Goal: Information Seeking & Learning: Find specific fact

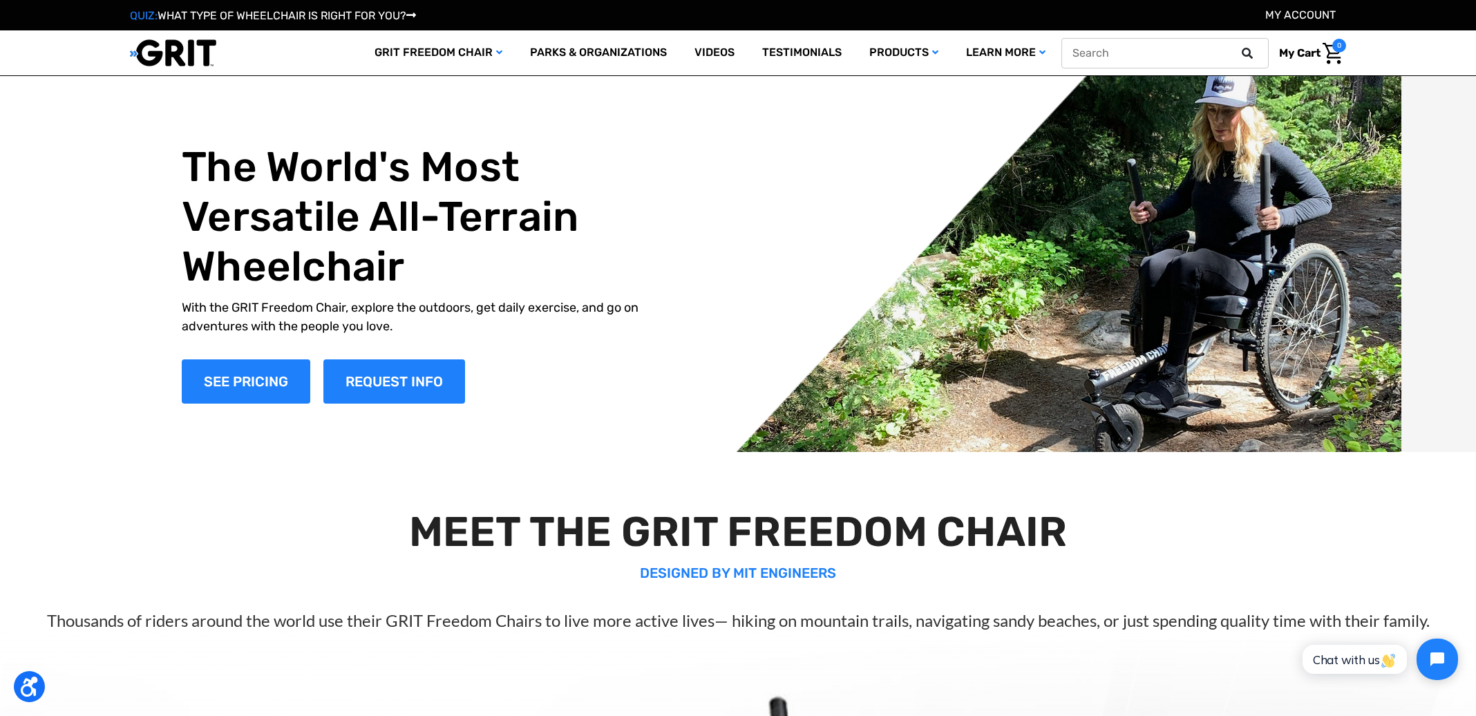
click at [1189, 46] on input "text" at bounding box center [1164, 53] width 207 height 30
paste input "MD-AD-AC-WCH-SC-3-16"
type input "MD-AD-AC-WCH-SC-3-16"
click at [1237, 47] on button at bounding box center [1251, 53] width 28 height 12
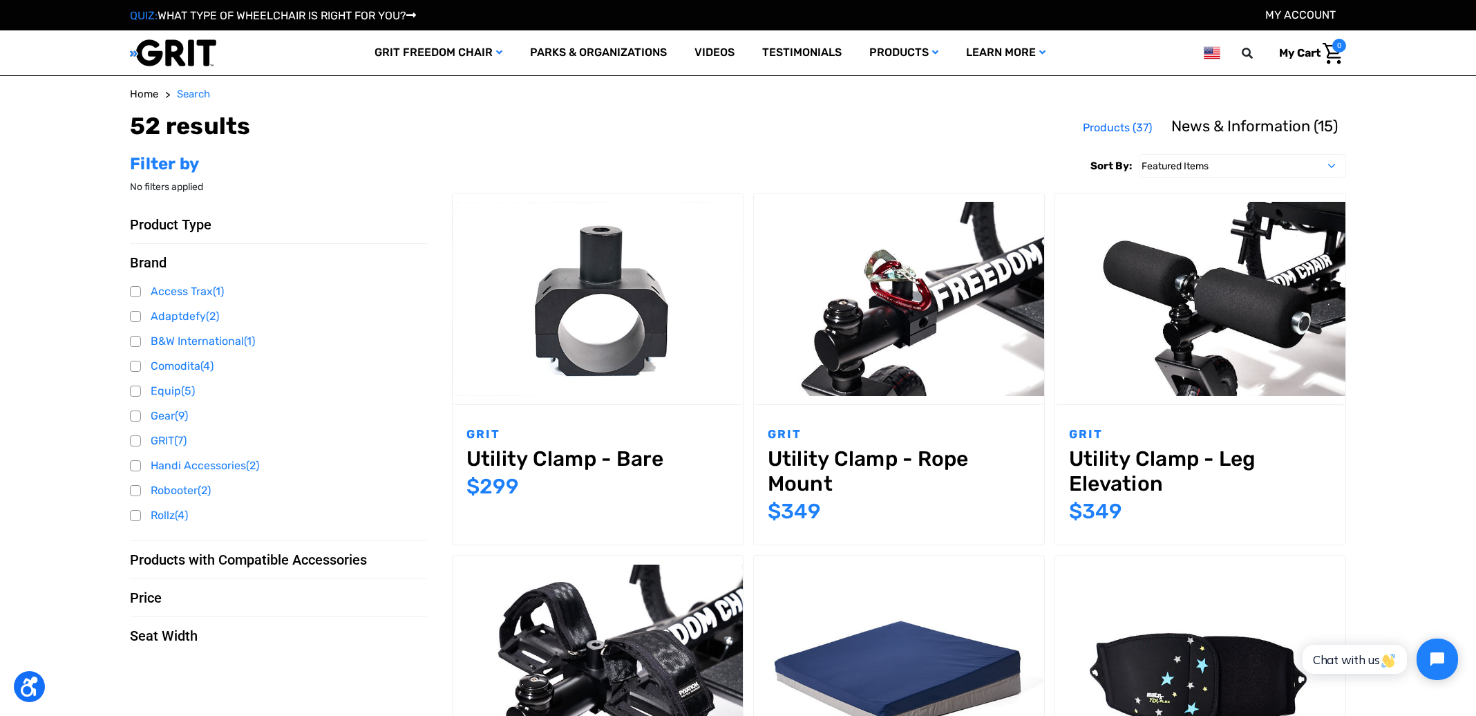
click at [1238, 119] on span "News & Information (15)" at bounding box center [1254, 126] width 166 height 19
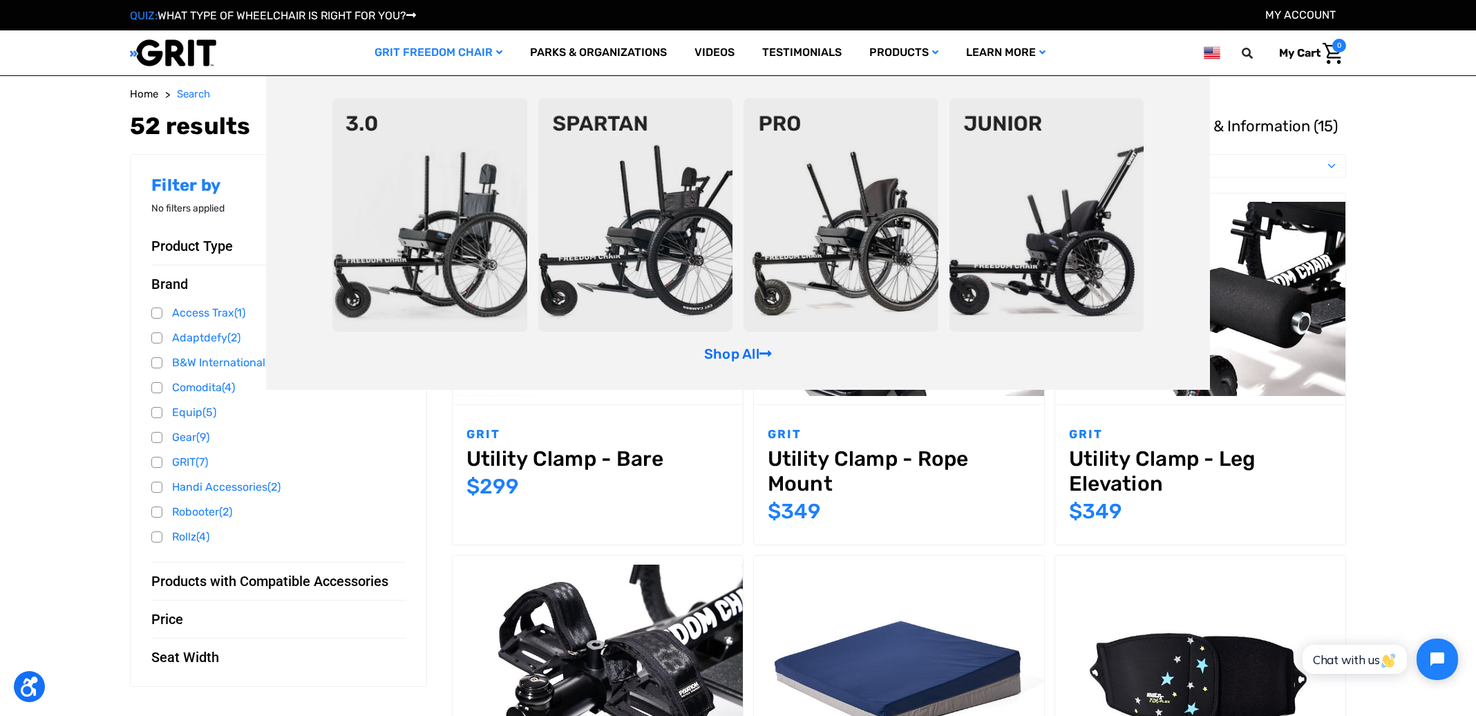
click at [381, 130] on img at bounding box center [429, 215] width 195 height 234
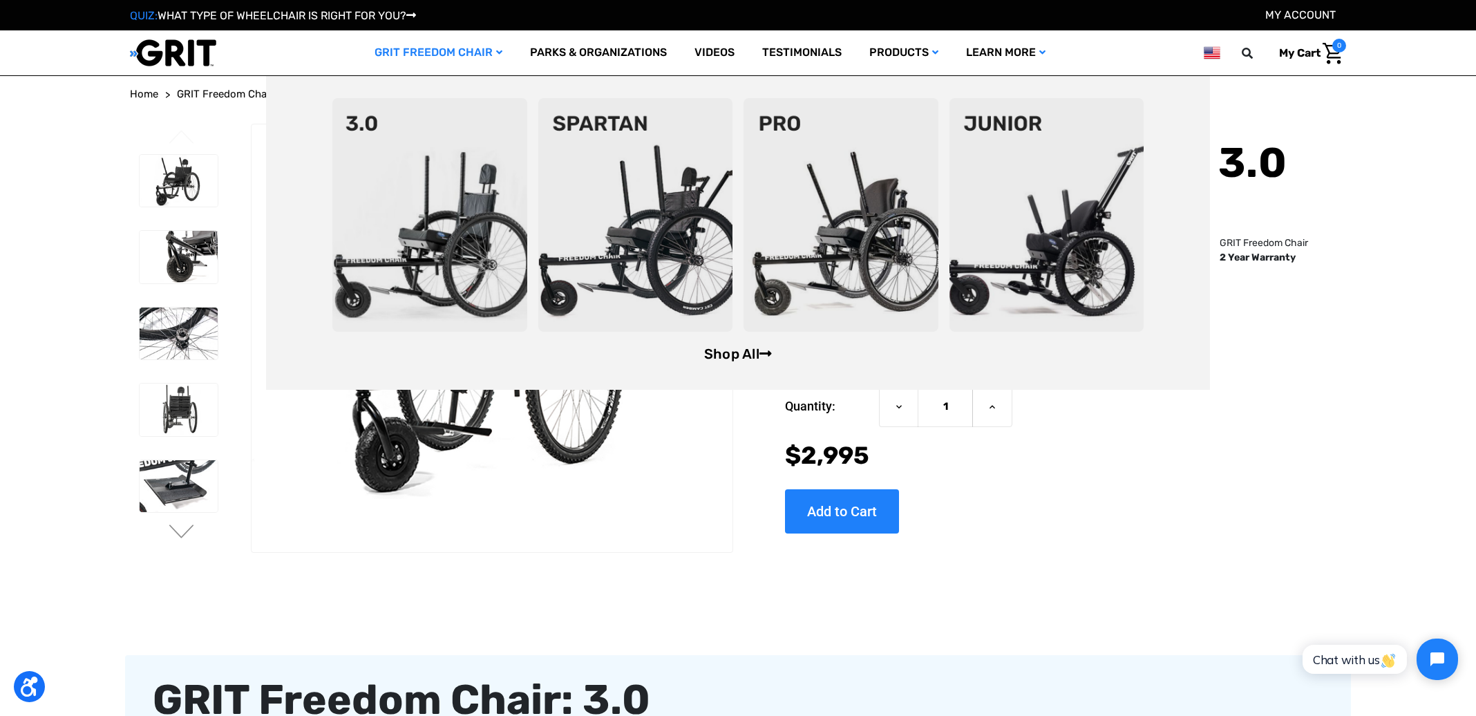
click at [726, 353] on link "Shop All" at bounding box center [738, 353] width 68 height 17
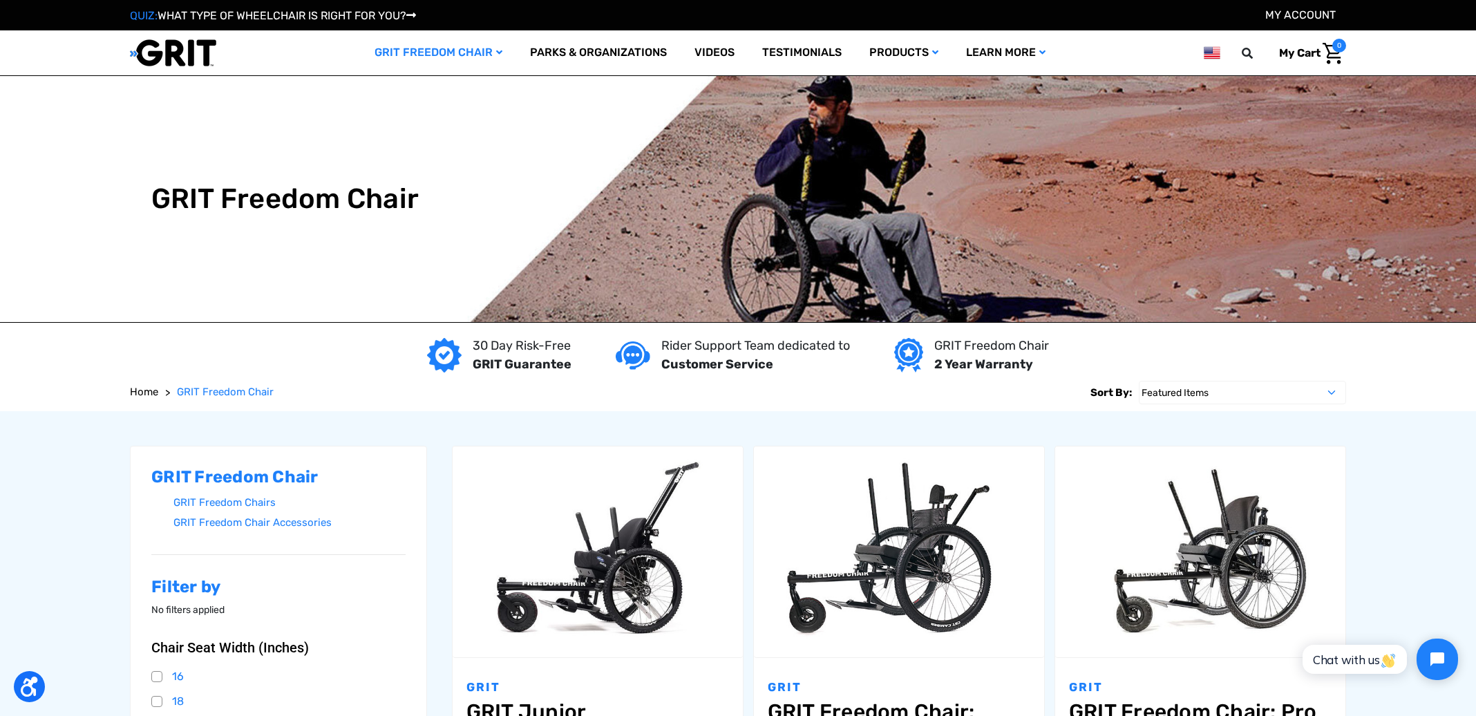
click at [1303, 403] on fieldset "Sort By: Featured Items Newest Items Best Selling A to Z Z to A By Review Price…" at bounding box center [1218, 392] width 256 height 37
click at [1314, 397] on select "Featured Items Newest Items Best Selling A to Z Z to A By Review Price: Ascendi…" at bounding box center [1242, 392] width 207 height 23
